Goal: Navigation & Orientation: Find specific page/section

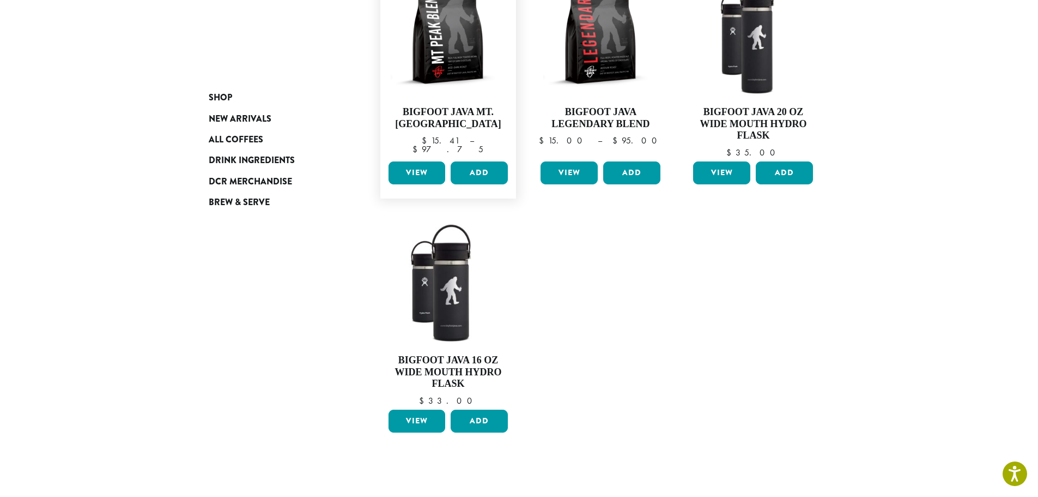
scroll to position [218, 0]
click at [250, 177] on span "DCR Merchandise" at bounding box center [250, 182] width 83 height 14
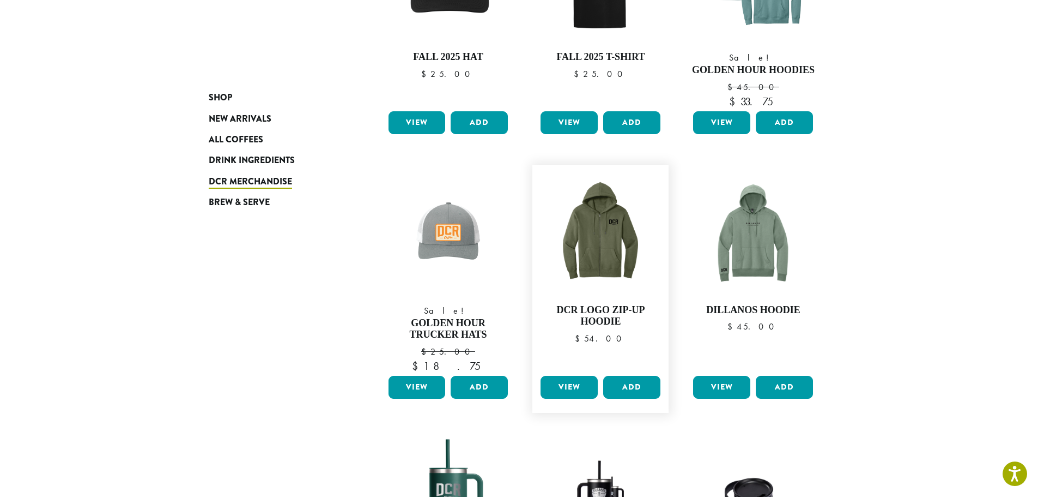
scroll to position [491, 0]
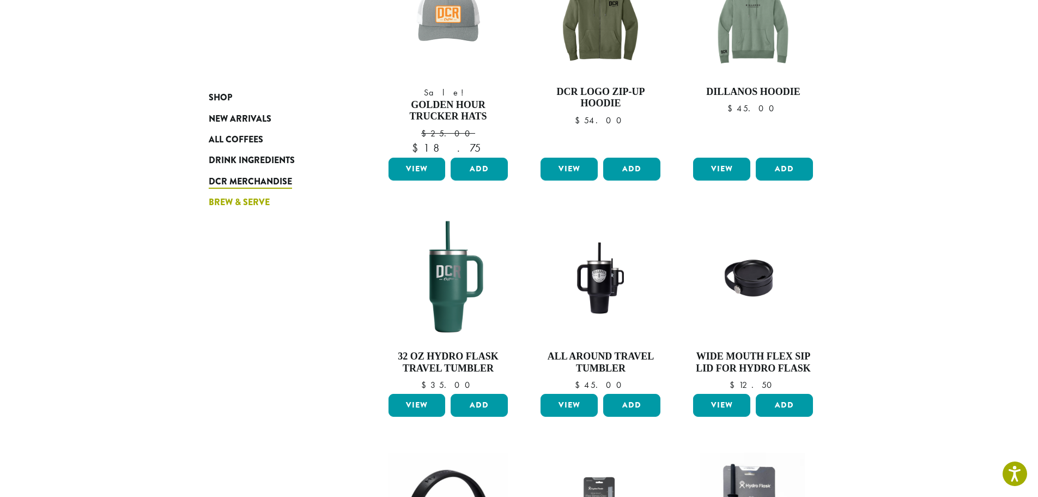
click at [244, 204] on span "Brew & Serve" at bounding box center [239, 203] width 61 height 14
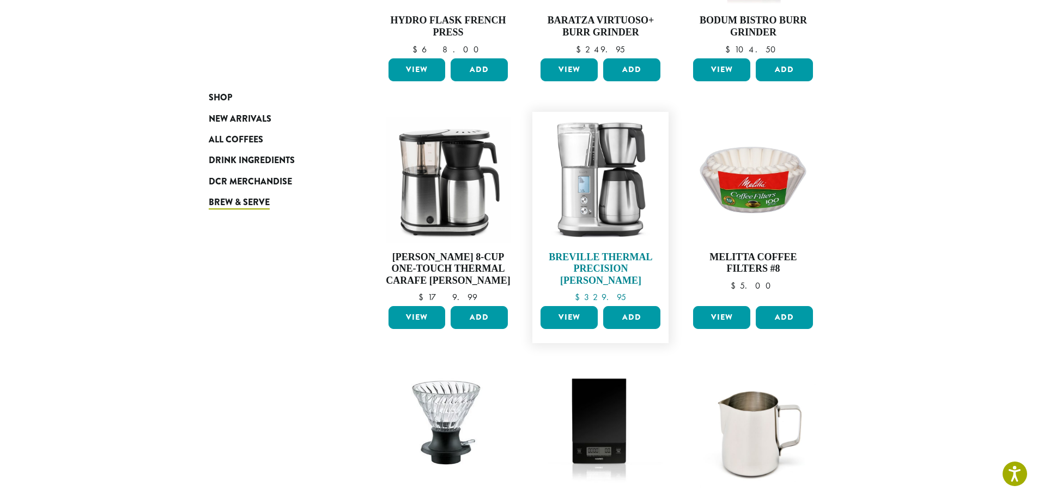
scroll to position [878, 0]
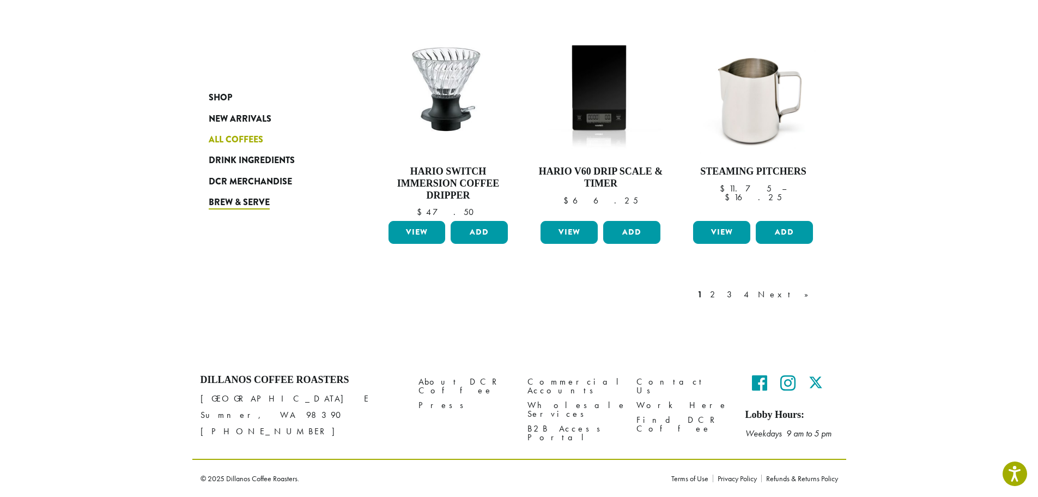
click at [245, 137] on span "All Coffees" at bounding box center [236, 140] width 55 height 14
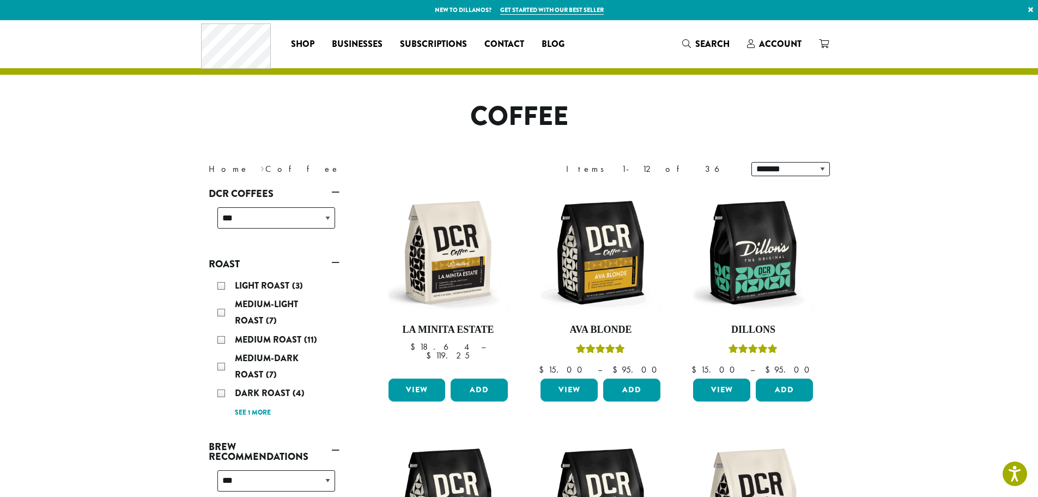
click at [281, 197] on link "DCR Coffees" at bounding box center [274, 193] width 131 height 19
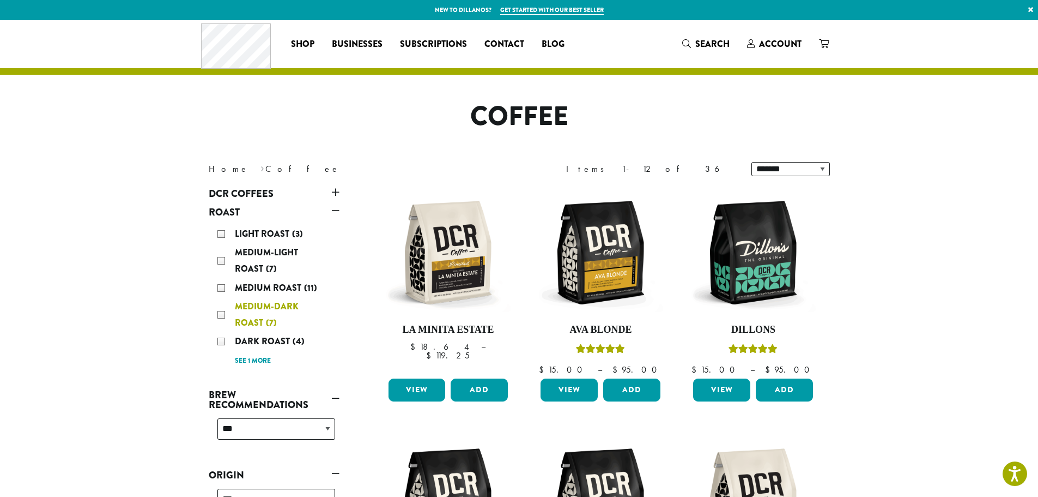
scroll to position [218, 0]
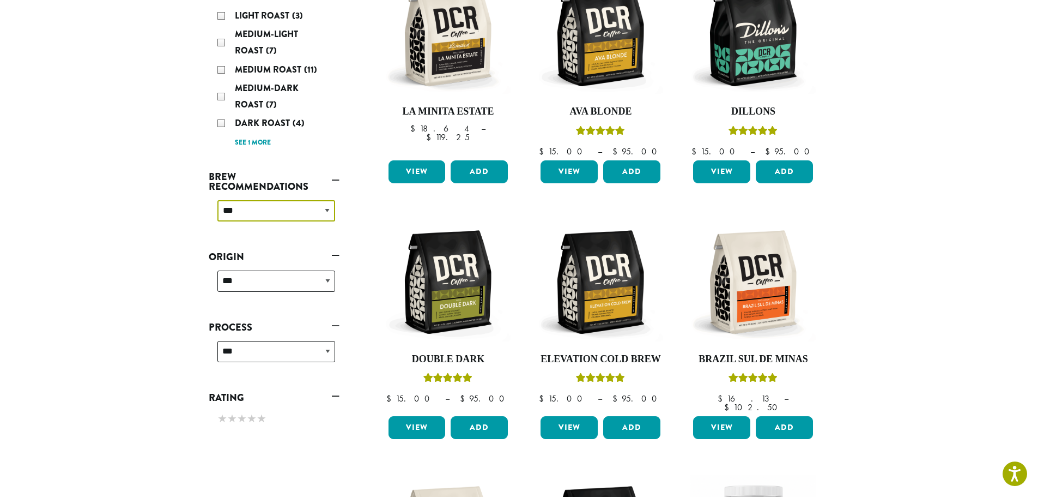
click at [296, 208] on select "**********" at bounding box center [276, 210] width 118 height 21
select select "********"
click at [217, 200] on select "**********" at bounding box center [276, 210] width 118 height 21
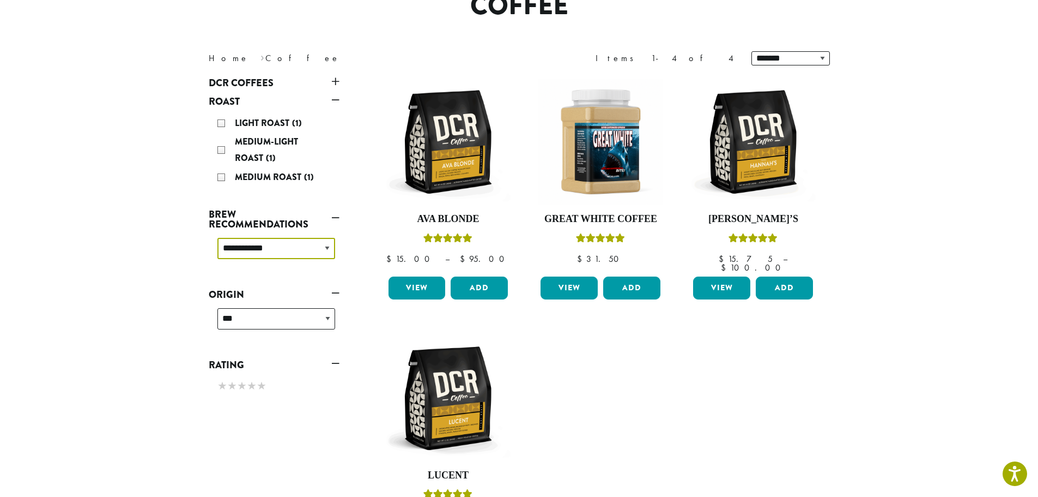
scroll to position [67, 0]
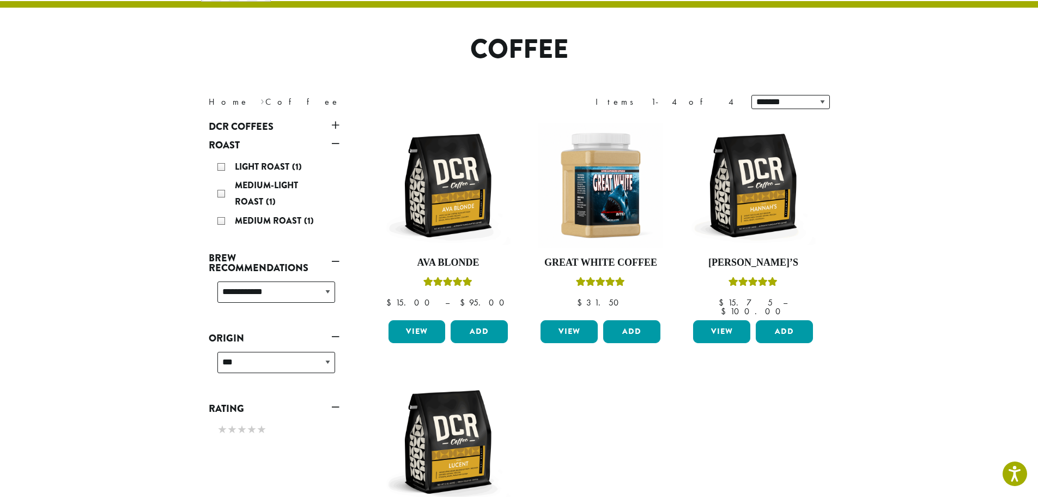
click at [476, 34] on h1 "Coffee" at bounding box center [520, 50] width 638 height 32
click at [216, 99] on link "Home" at bounding box center [229, 101] width 40 height 11
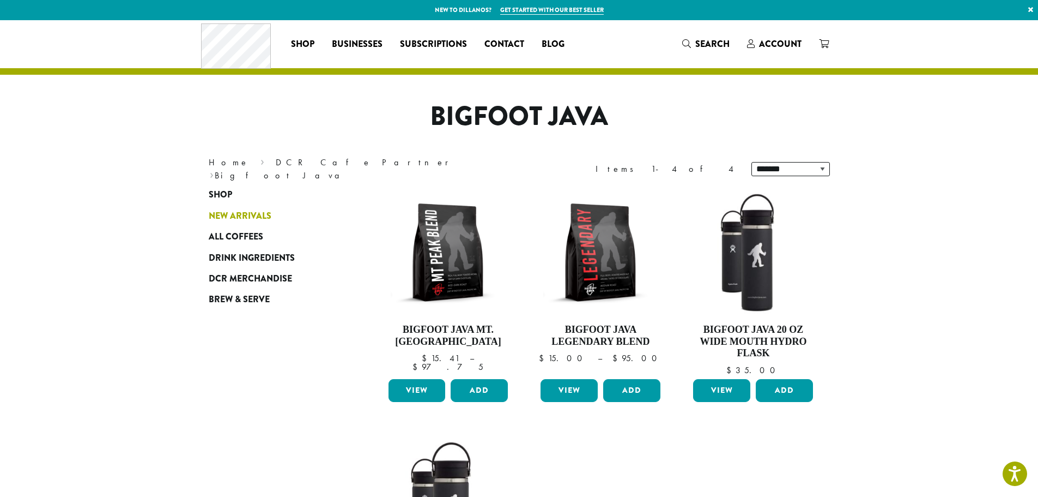
click at [250, 209] on link "New Arrivals" at bounding box center [274, 215] width 131 height 21
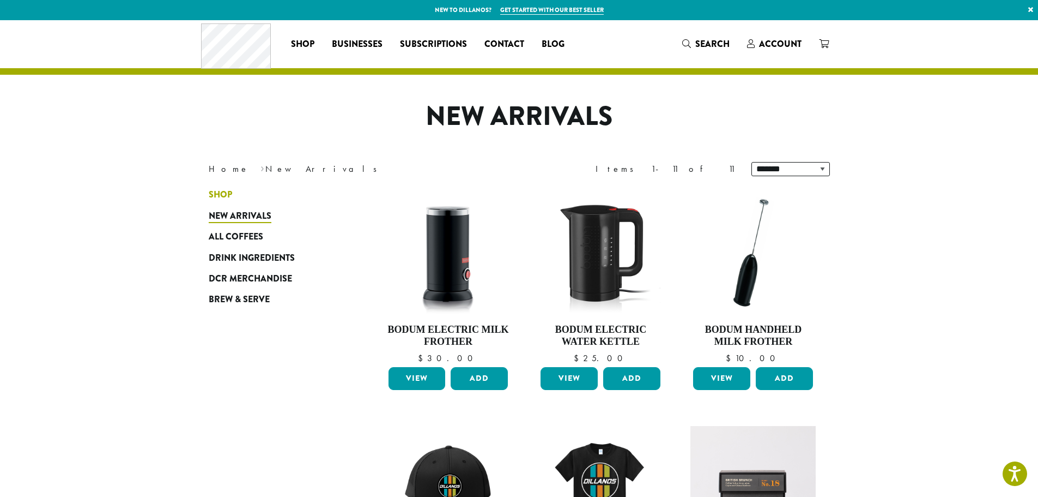
click at [223, 195] on span "Shop" at bounding box center [220, 195] width 23 height 14
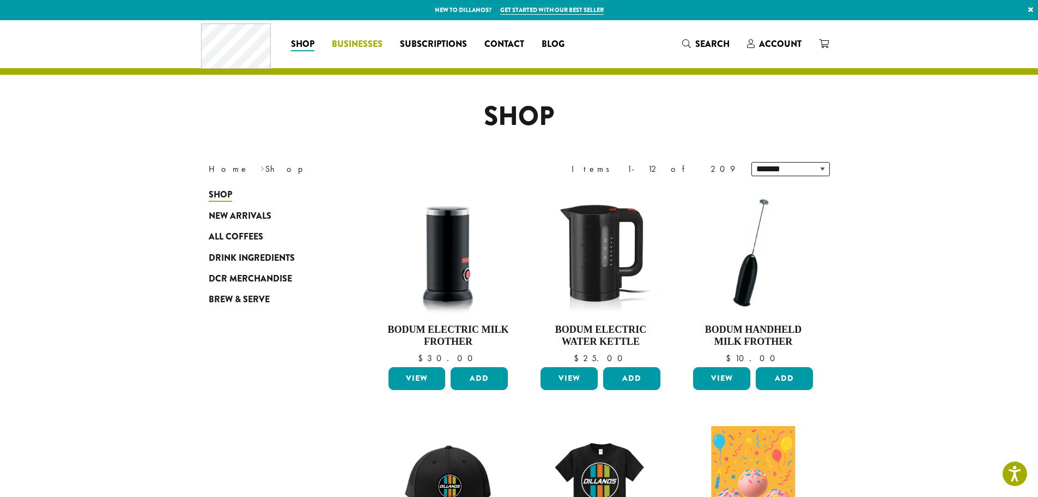
click at [383, 44] on link "Businesses" at bounding box center [357, 43] width 68 height 17
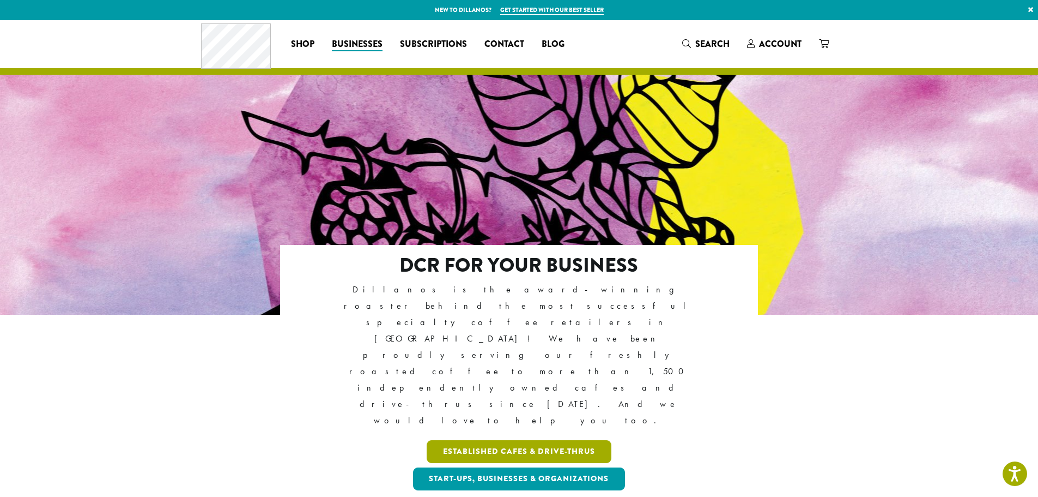
click at [501, 440] on link "Established Cafes & Drive-Thrus" at bounding box center [519, 451] width 185 height 23
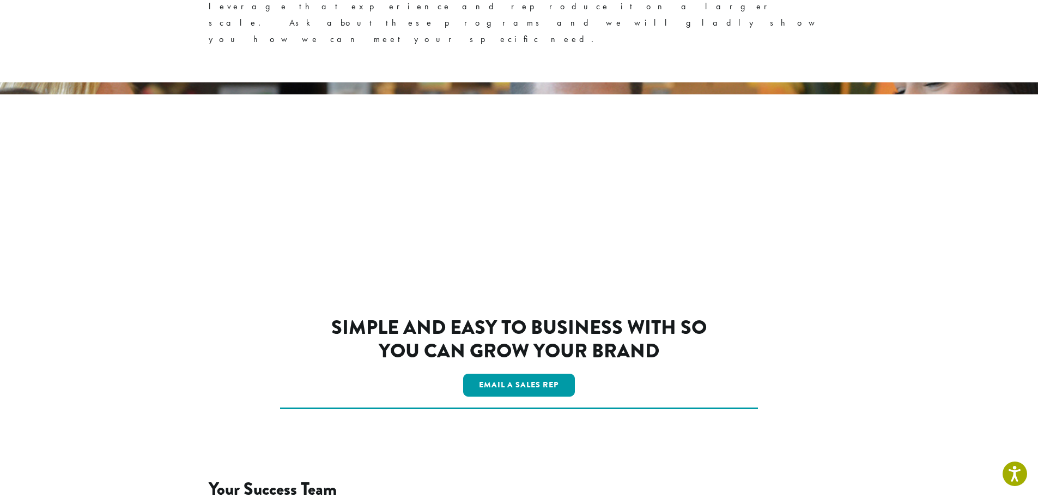
scroll to position [1541, 0]
